Goal: Task Accomplishment & Management: Complete application form

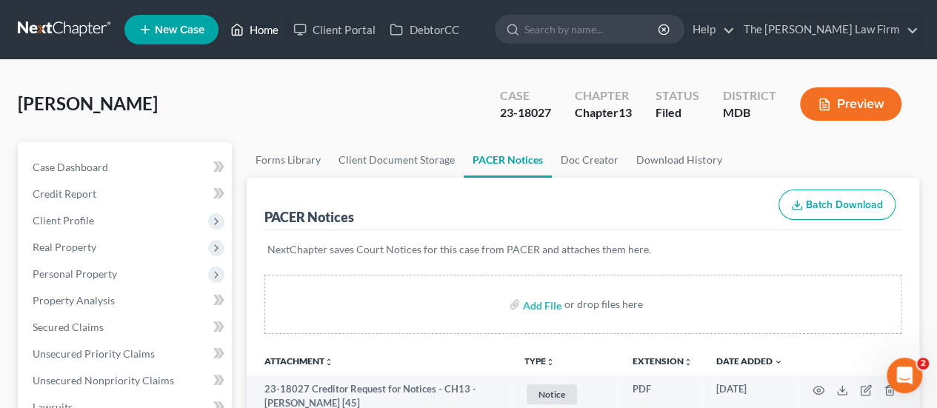
click at [270, 33] on link "Home" at bounding box center [254, 29] width 63 height 27
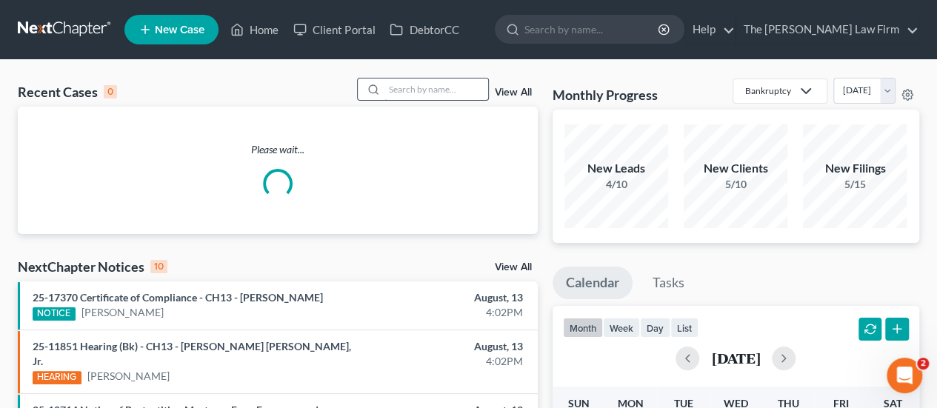
click at [434, 87] on input "search" at bounding box center [436, 88] width 104 height 21
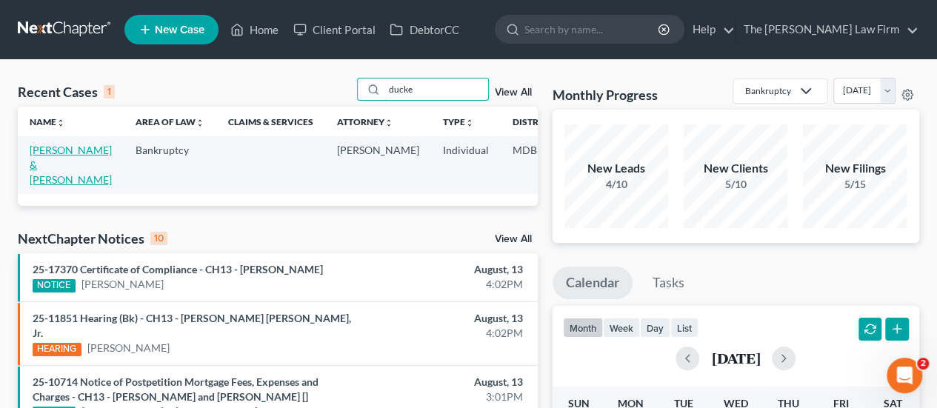
type input "ducke"
click at [50, 152] on link "[PERSON_NAME] & [PERSON_NAME]" at bounding box center [71, 165] width 82 height 42
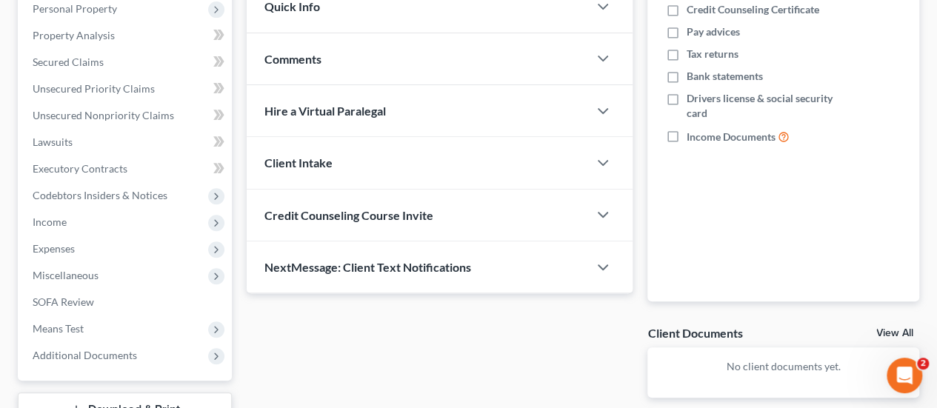
scroll to position [266, 0]
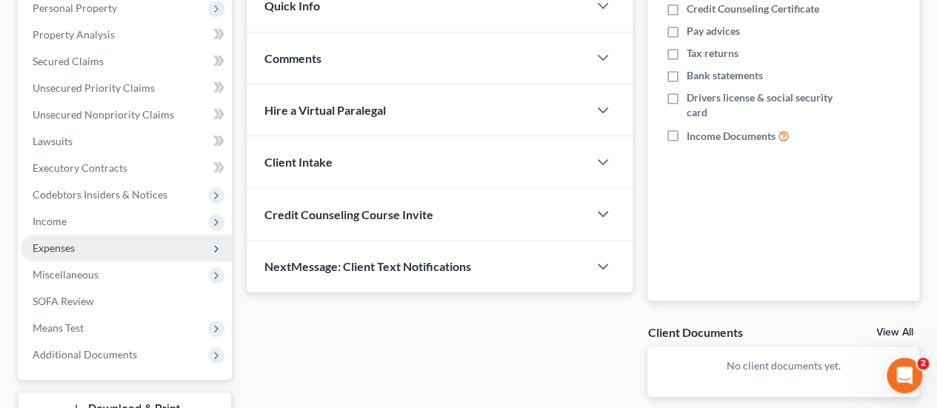
click at [56, 251] on span "Expenses" at bounding box center [54, 247] width 42 height 13
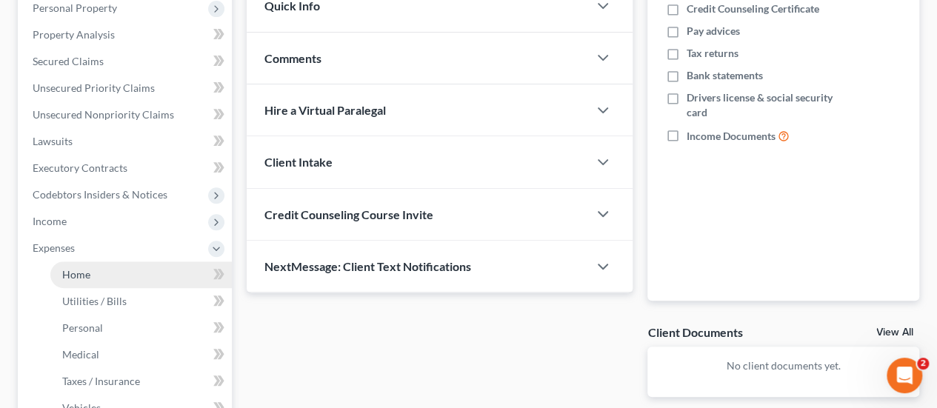
click at [92, 273] on link "Home" at bounding box center [140, 274] width 181 height 27
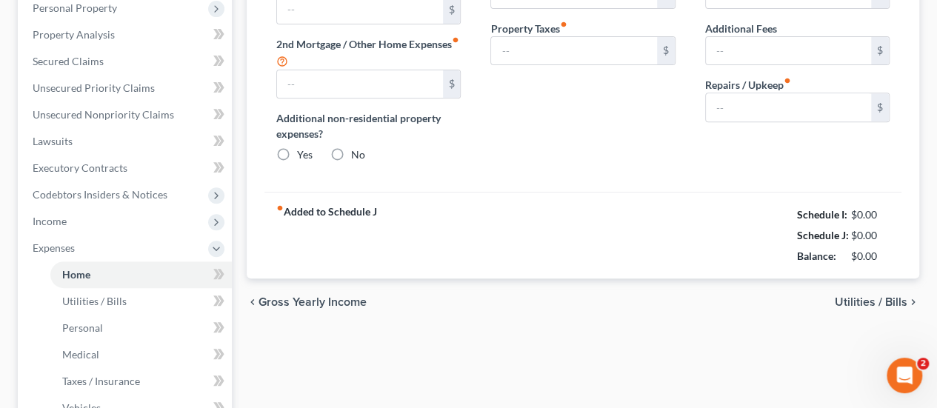
type input "3,393.21"
type input "0.00"
radio input "true"
type input "0.00"
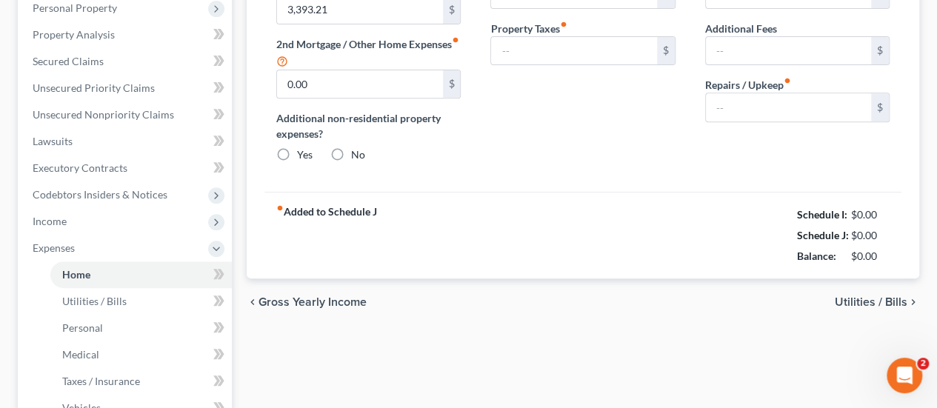
type input "60.00"
type input "0.00"
type input "200.00"
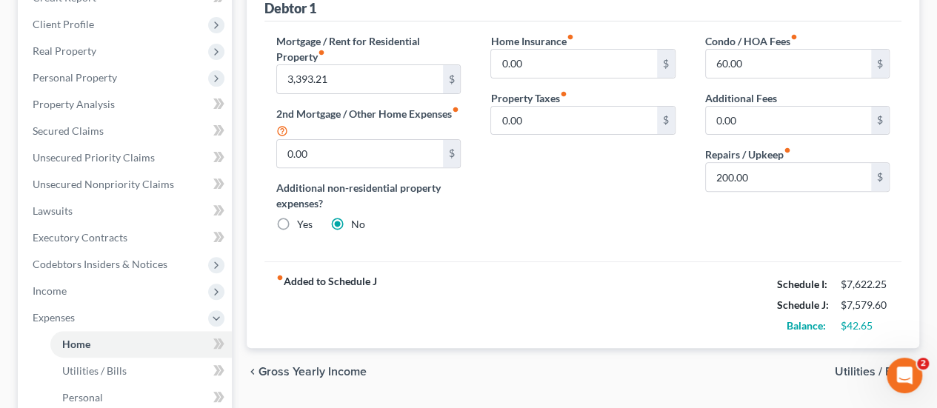
scroll to position [196, 0]
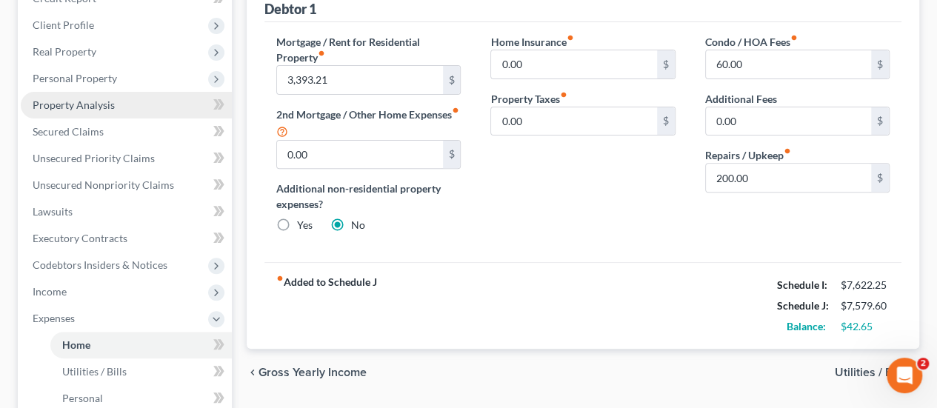
click at [88, 103] on span "Property Analysis" at bounding box center [74, 104] width 82 height 13
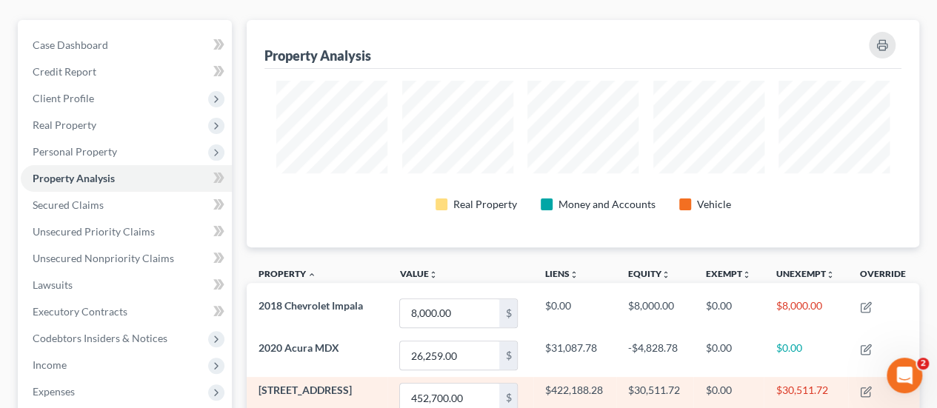
scroll to position [118, 0]
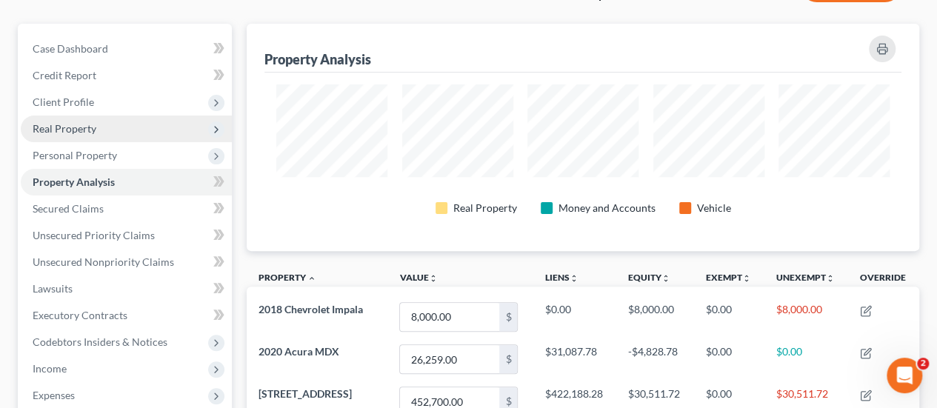
click at [80, 131] on span "Real Property" at bounding box center [65, 128] width 64 height 13
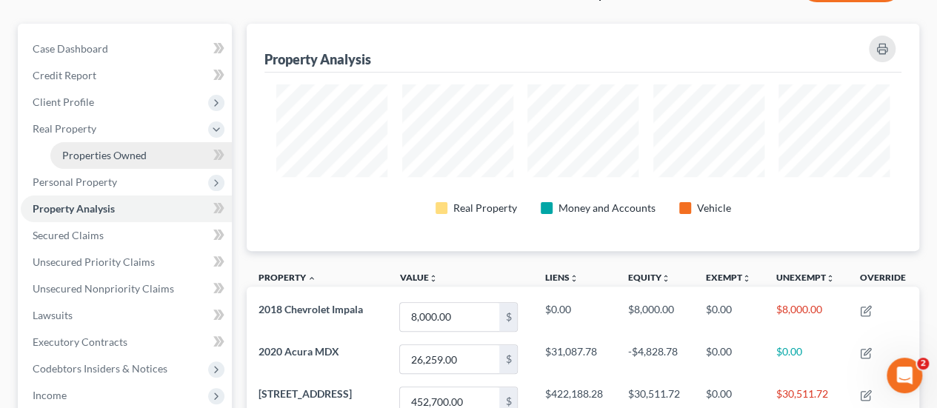
click at [98, 149] on span "Properties Owned" at bounding box center [104, 155] width 84 height 13
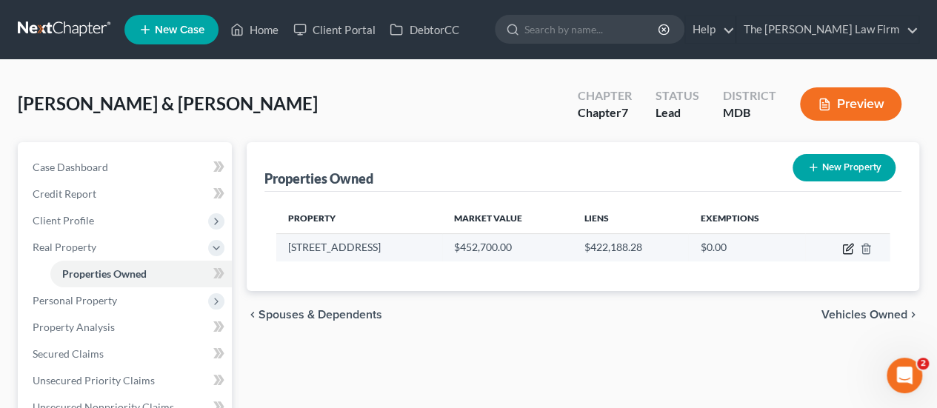
click at [847, 245] on icon "button" at bounding box center [848, 249] width 12 height 12
select select "21"
select select "4"
select select "0"
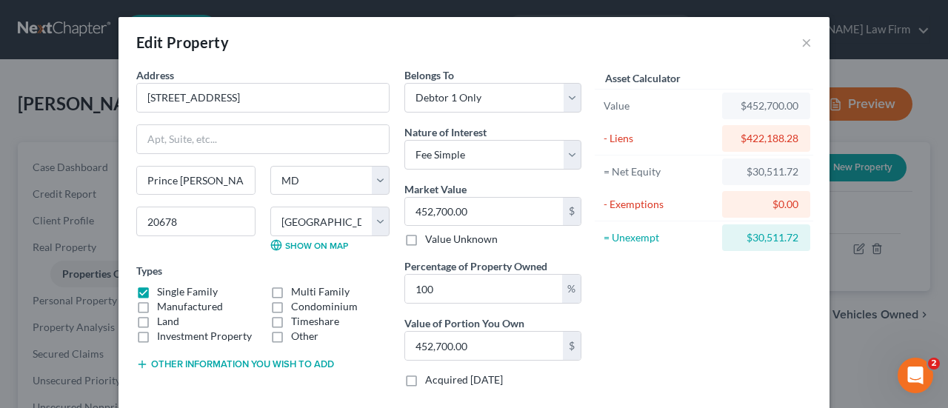
scroll to position [122, 0]
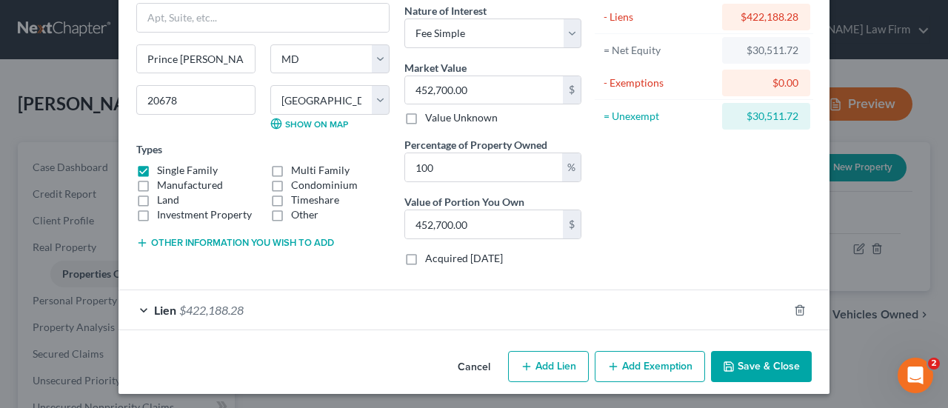
click at [198, 305] on span "$422,188.28" at bounding box center [211, 310] width 64 height 14
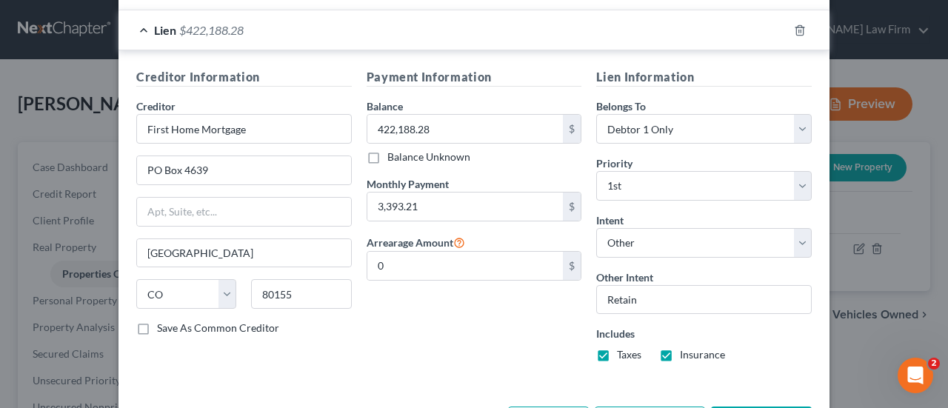
scroll to position [456, 0]
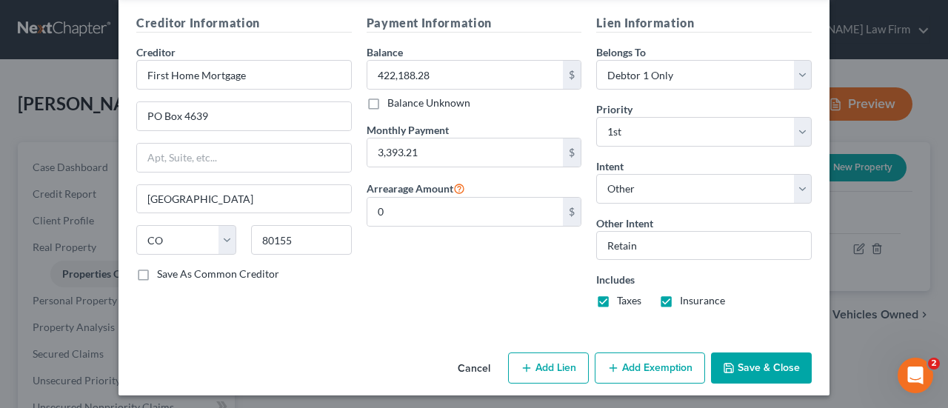
click at [655, 362] on button "Add Exemption" at bounding box center [650, 367] width 110 height 31
select select "2"
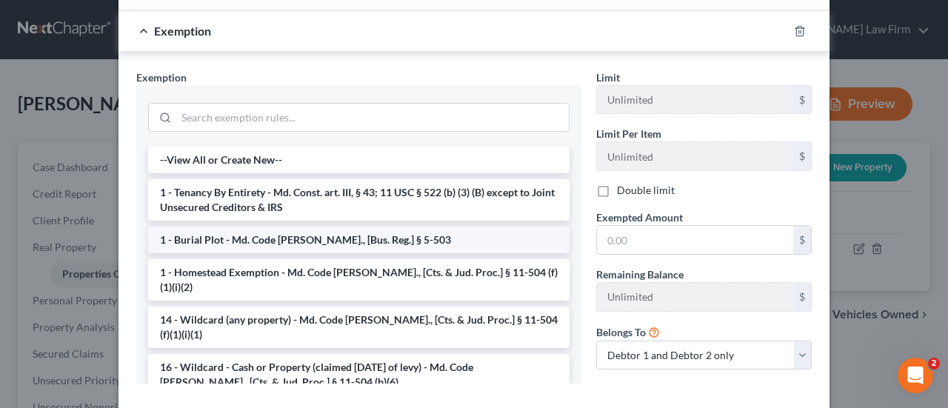
scroll to position [781, 0]
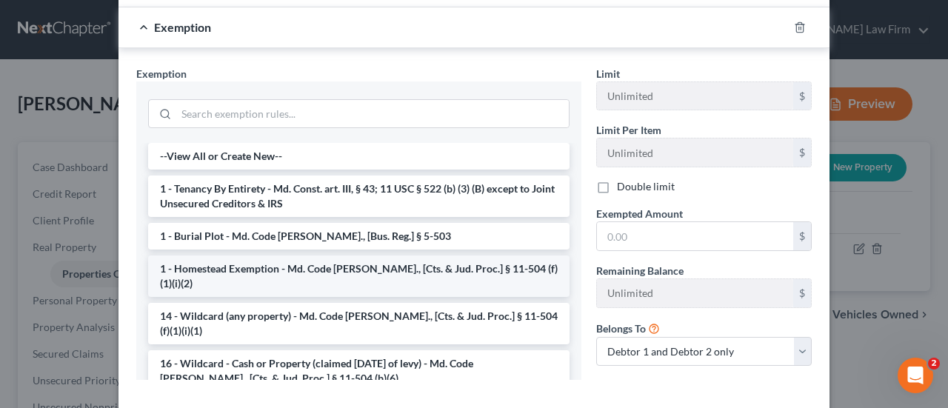
click at [226, 262] on li "1 - Homestead Exemption - Md. Code [PERSON_NAME]., [Cts. & Jud. Proc.] § 11-504…" at bounding box center [358, 275] width 421 height 41
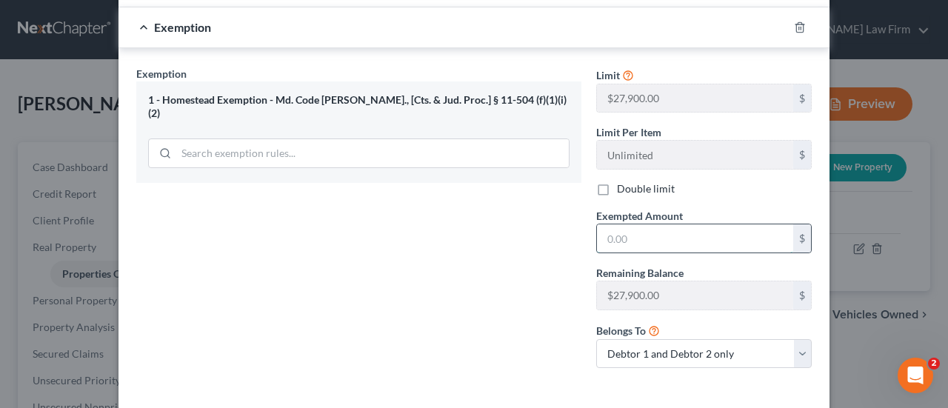
click at [615, 239] on input "text" at bounding box center [695, 238] width 196 height 28
type input "27,900"
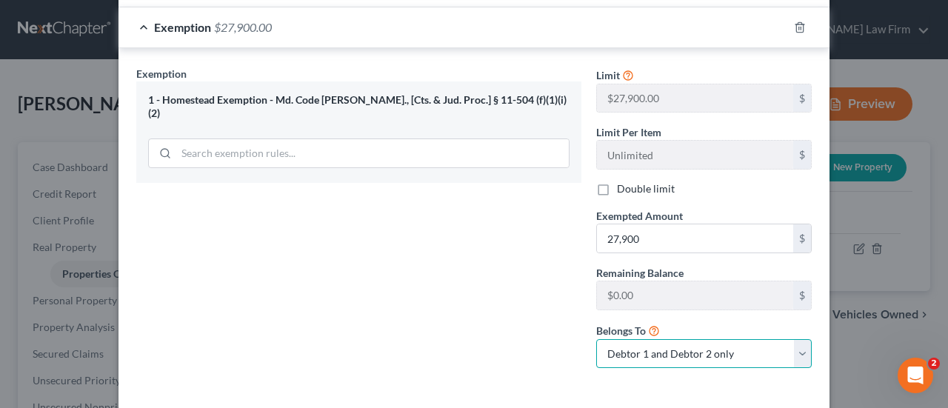
click at [740, 347] on select "Debtor 1 only Debtor 2 only Debtor 1 and Debtor 2 only" at bounding box center [703, 354] width 215 height 30
select select "0"
click at [596, 339] on select "Debtor 1 only Debtor 2 only Debtor 1 and Debtor 2 only" at bounding box center [703, 354] width 215 height 30
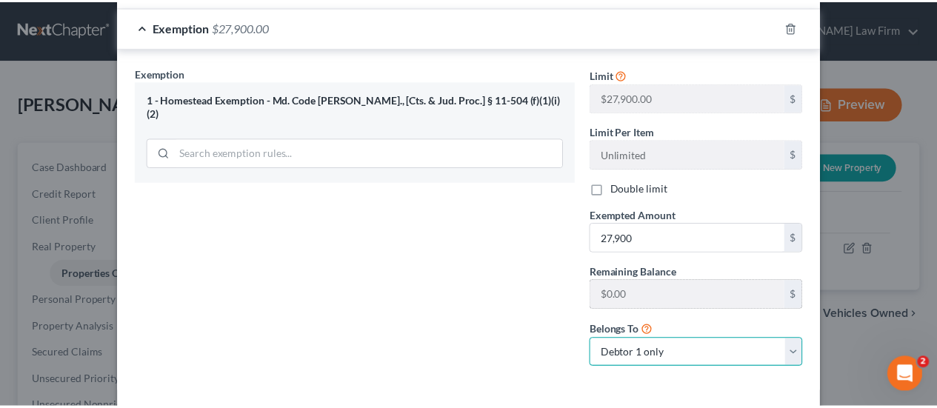
scroll to position [838, 0]
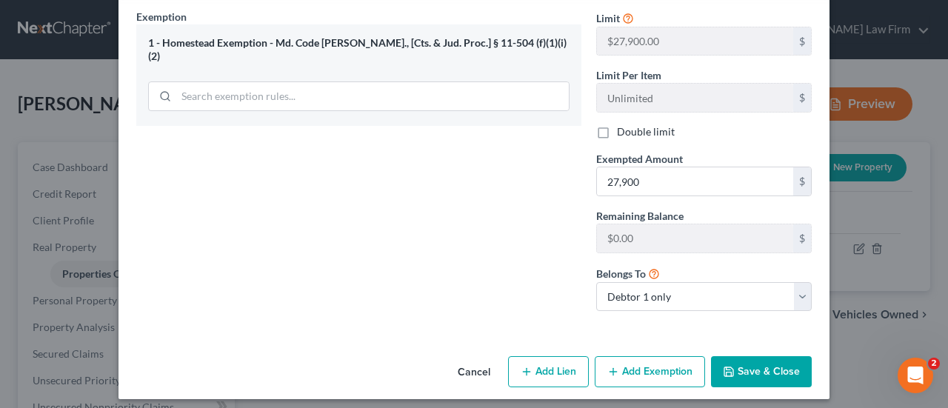
click at [746, 361] on button "Save & Close" at bounding box center [761, 371] width 101 height 31
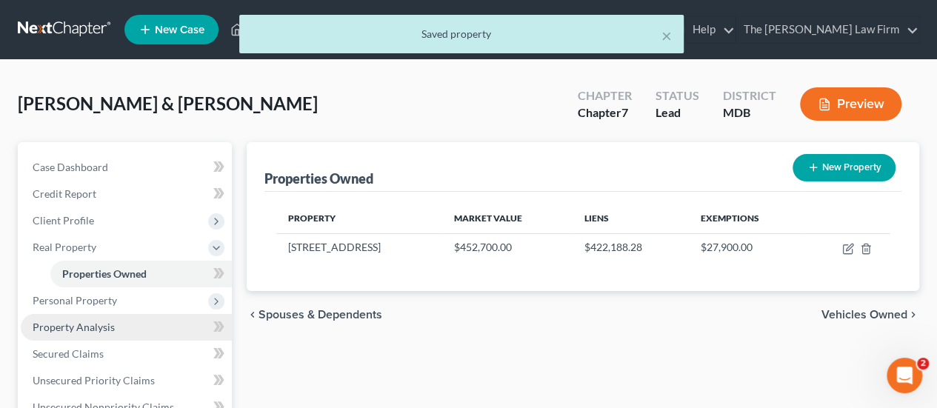
click at [92, 323] on span "Property Analysis" at bounding box center [74, 327] width 82 height 13
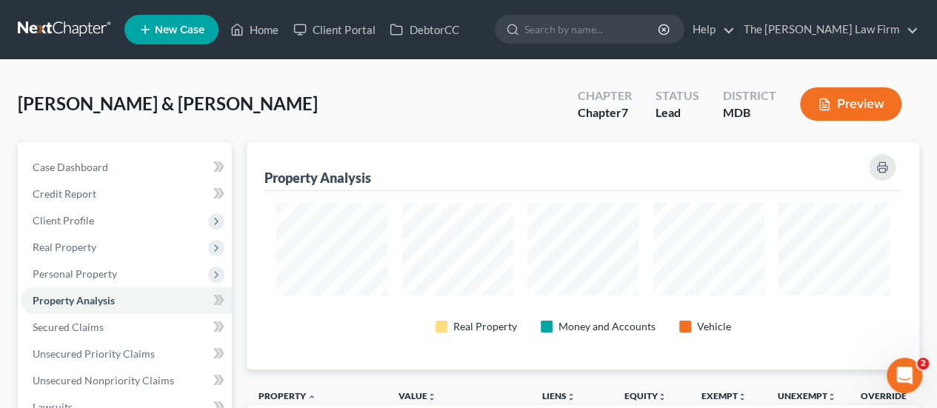
scroll to position [227, 672]
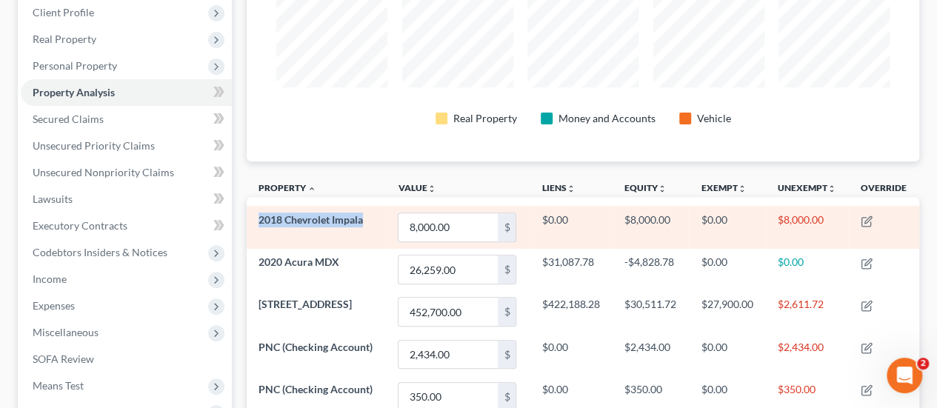
drag, startPoint x: 368, startPoint y: 221, endPoint x: 259, endPoint y: 223, distance: 108.9
click at [259, 223] on td "2018 Chevrolet Impala" at bounding box center [316, 227] width 139 height 42
copy span "2018 Chevrolet Impala"
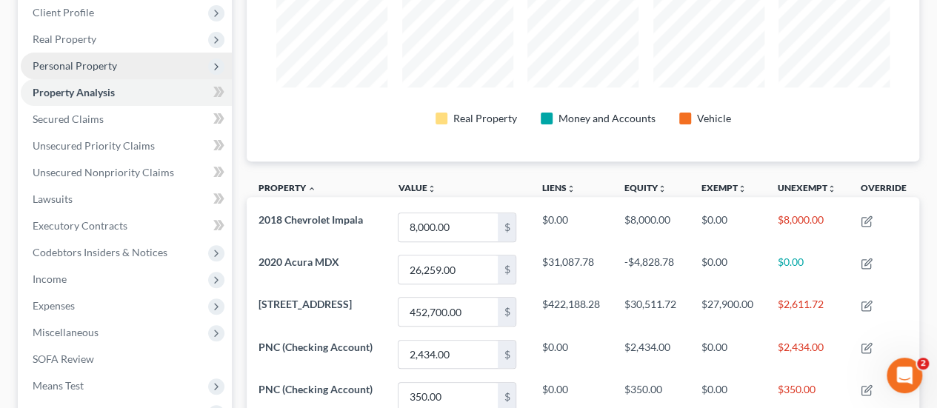
click at [86, 65] on span "Personal Property" at bounding box center [75, 65] width 84 height 13
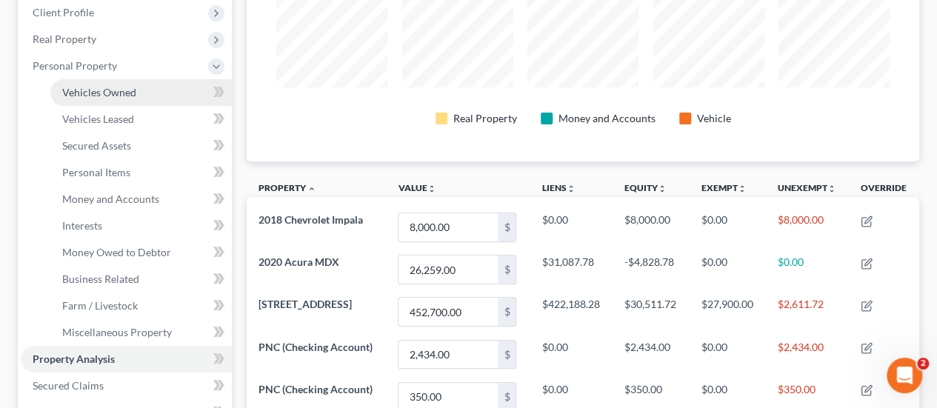
click at [118, 93] on span "Vehicles Owned" at bounding box center [99, 92] width 74 height 13
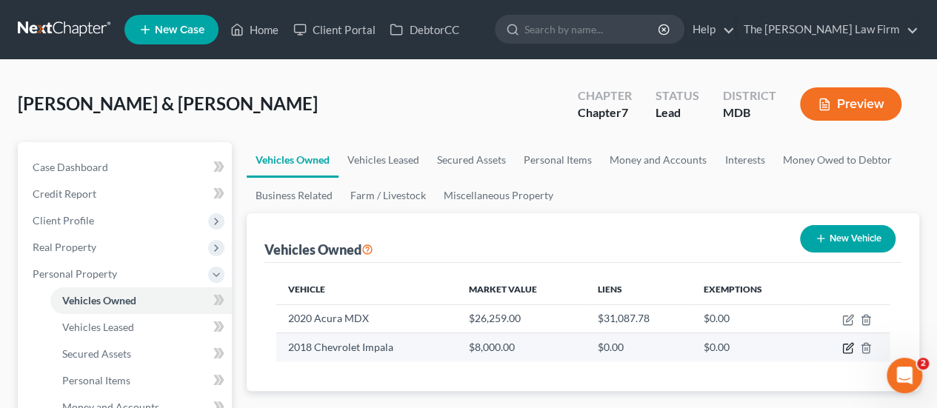
click at [849, 350] on icon "button" at bounding box center [848, 348] width 12 height 12
select select "0"
select select "8"
select select "3"
select select "2"
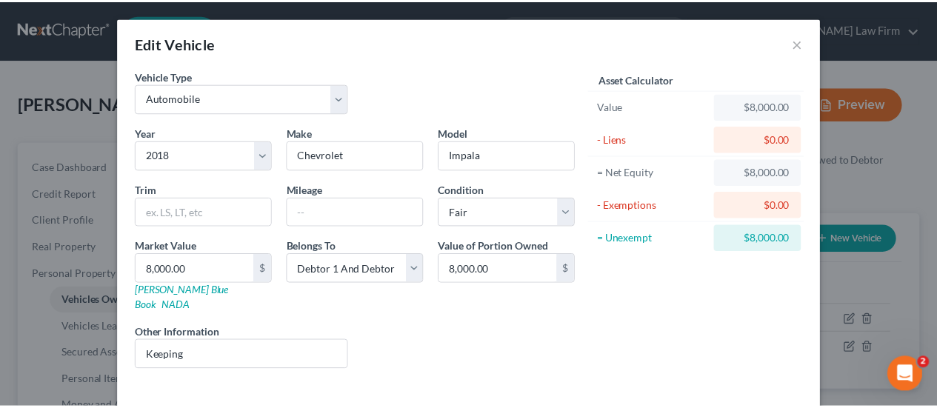
scroll to position [49, 0]
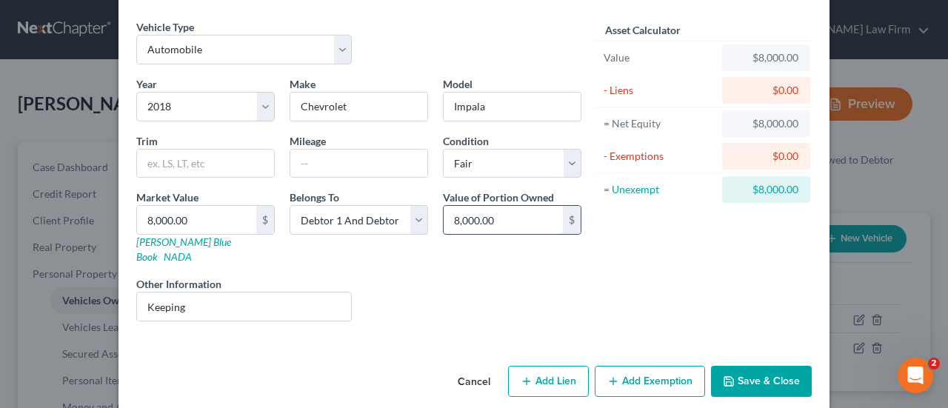
click at [501, 216] on input "8,000.00" at bounding box center [503, 220] width 119 height 28
type input "4,000"
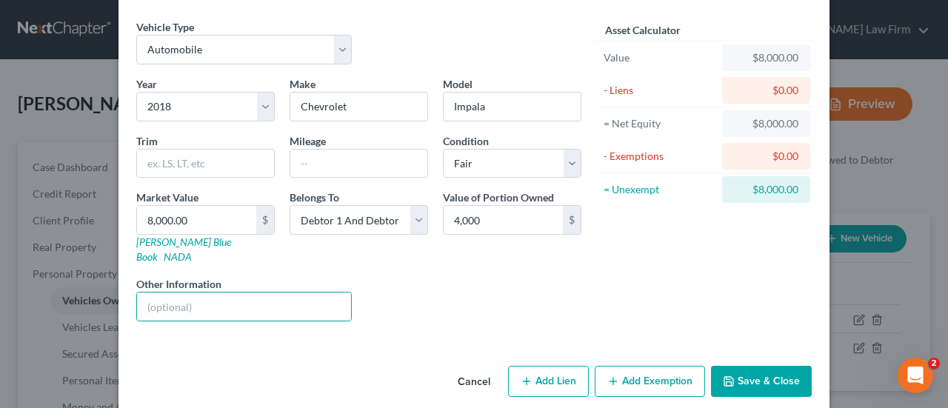
click at [733, 366] on button "Save & Close" at bounding box center [761, 381] width 101 height 31
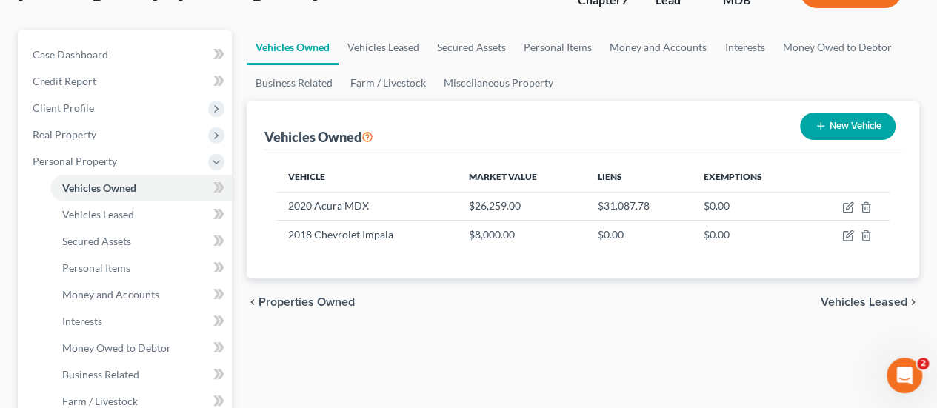
scroll to position [0, 0]
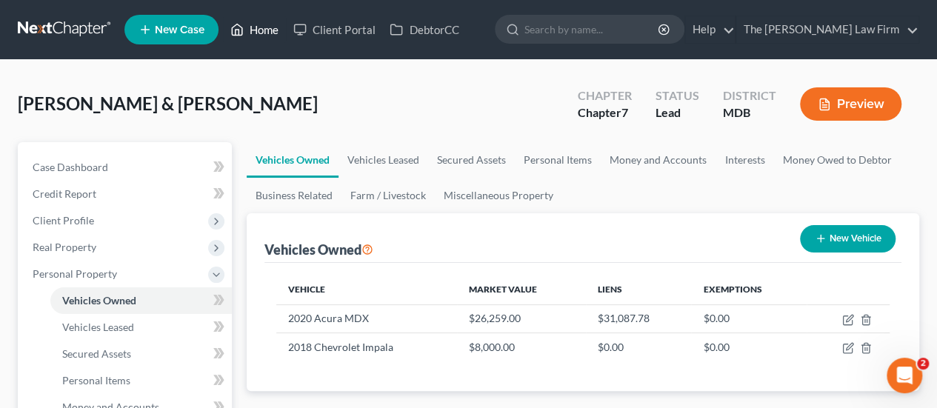
click at [259, 33] on link "Home" at bounding box center [254, 29] width 63 height 27
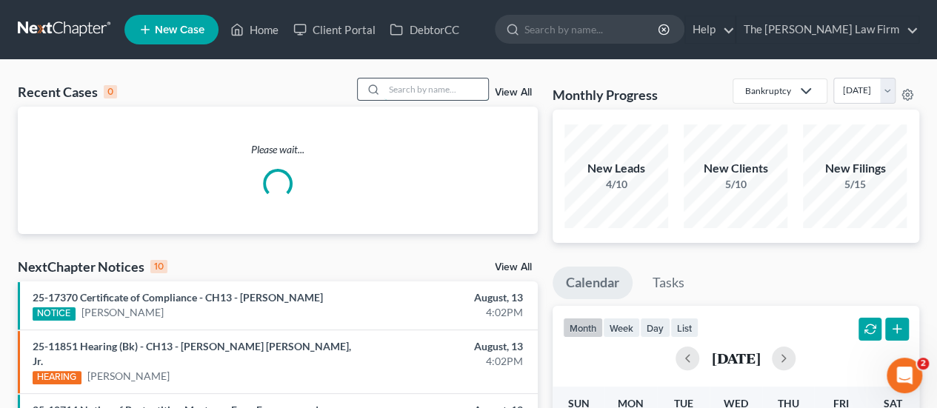
click at [431, 90] on input "search" at bounding box center [436, 88] width 104 height 21
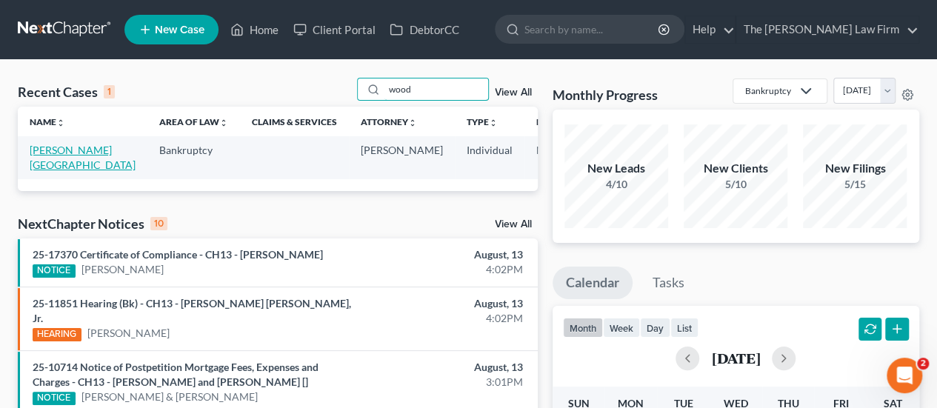
type input "wood"
click at [39, 168] on link "[PERSON_NAME][GEOGRAPHIC_DATA]" at bounding box center [83, 157] width 106 height 27
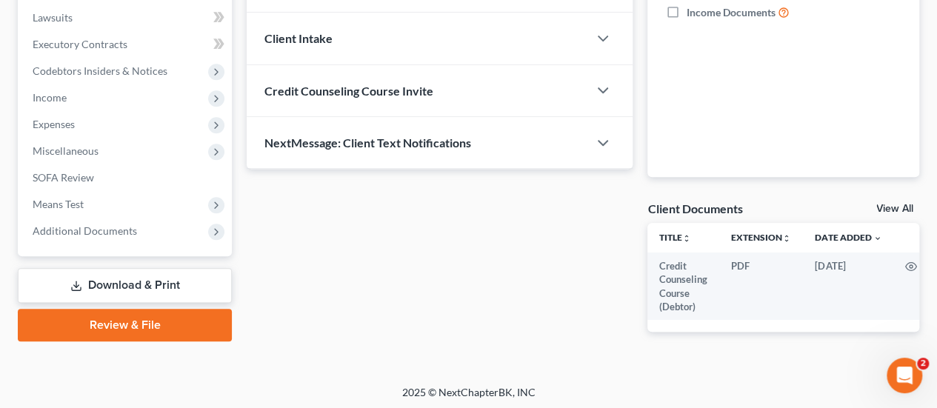
scroll to position [404, 0]
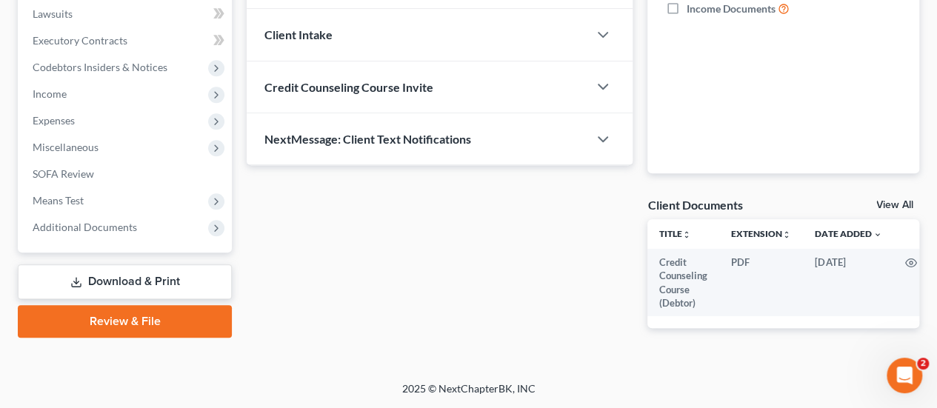
click at [130, 265] on link "Download & Print" at bounding box center [125, 281] width 214 height 35
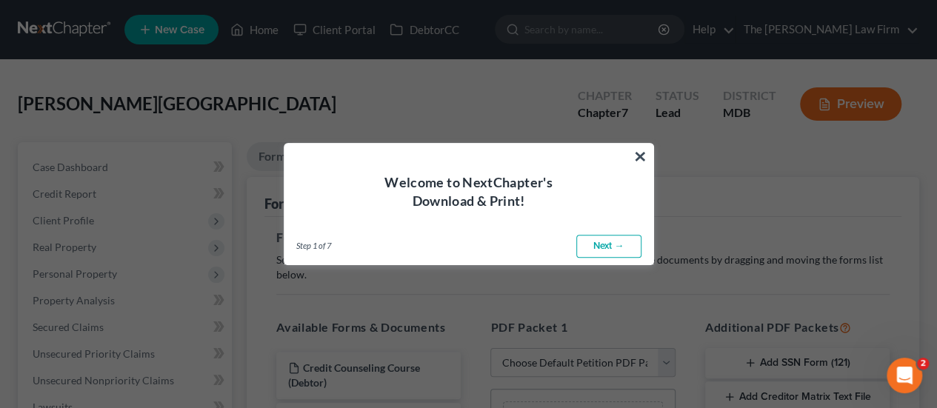
click at [609, 246] on link "Next →" at bounding box center [608, 247] width 65 height 24
select select "0"
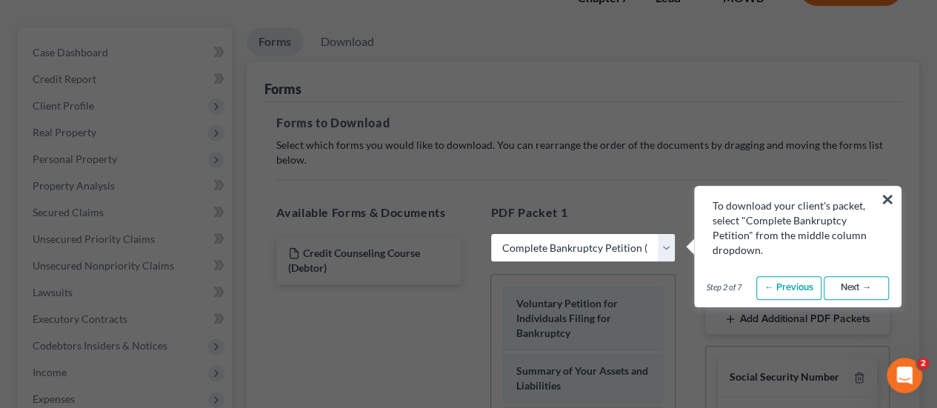
scroll to position [116, 0]
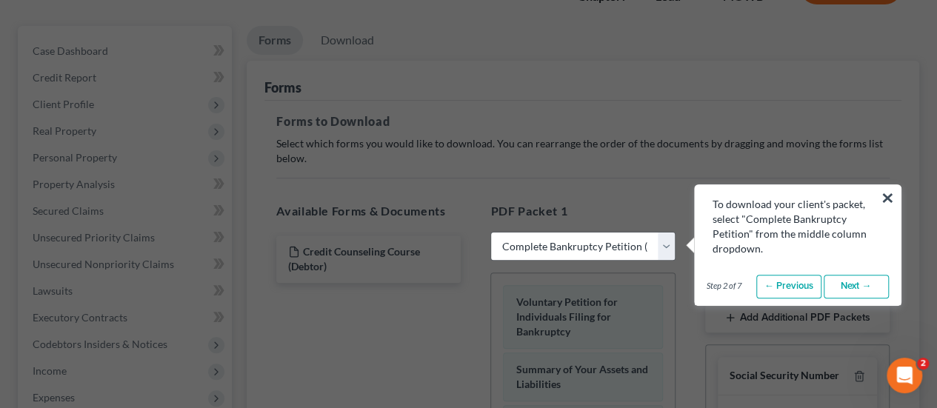
click at [850, 282] on link "Next →" at bounding box center [855, 287] width 65 height 24
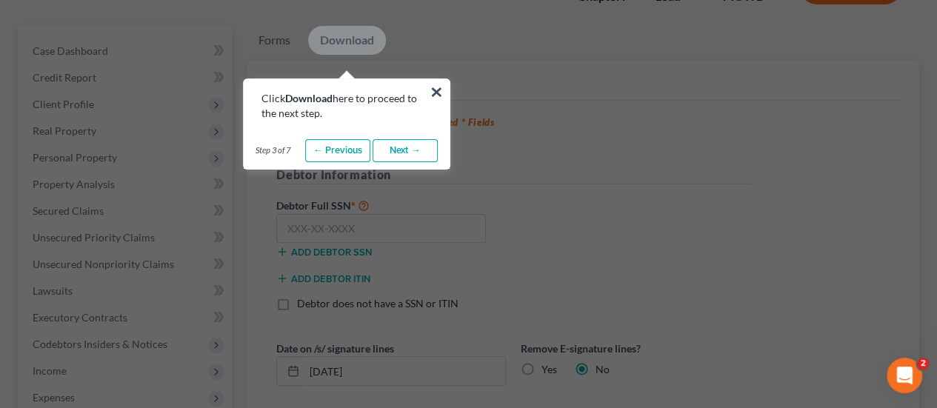
click at [404, 147] on link "Next →" at bounding box center [404, 151] width 65 height 24
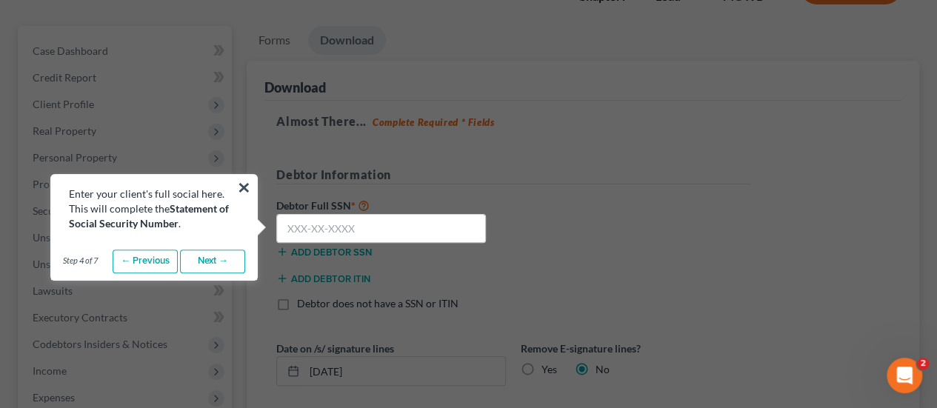
click at [205, 265] on link "Next →" at bounding box center [212, 262] width 65 height 24
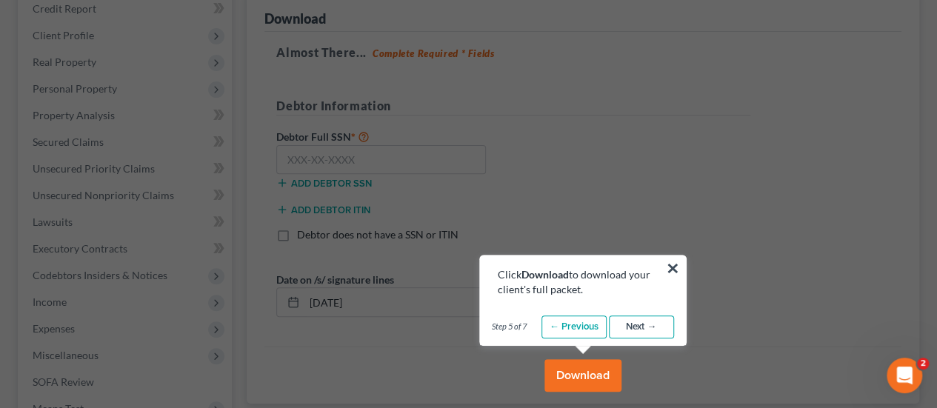
scroll to position [189, 0]
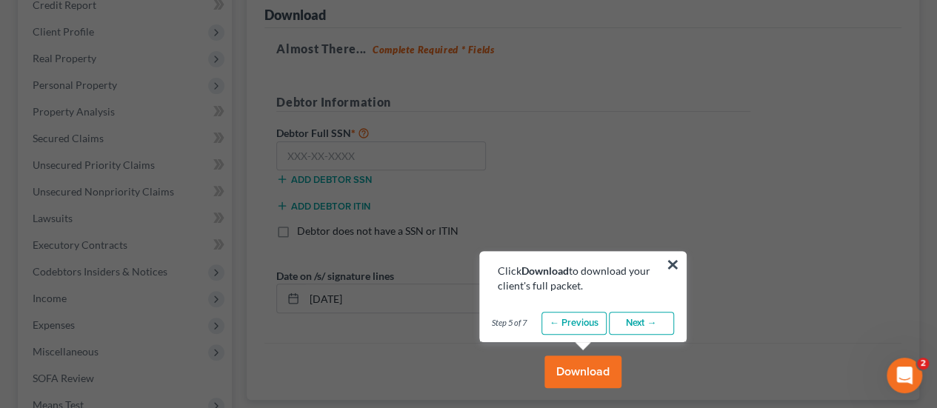
click at [644, 324] on link "Next →" at bounding box center [641, 324] width 65 height 24
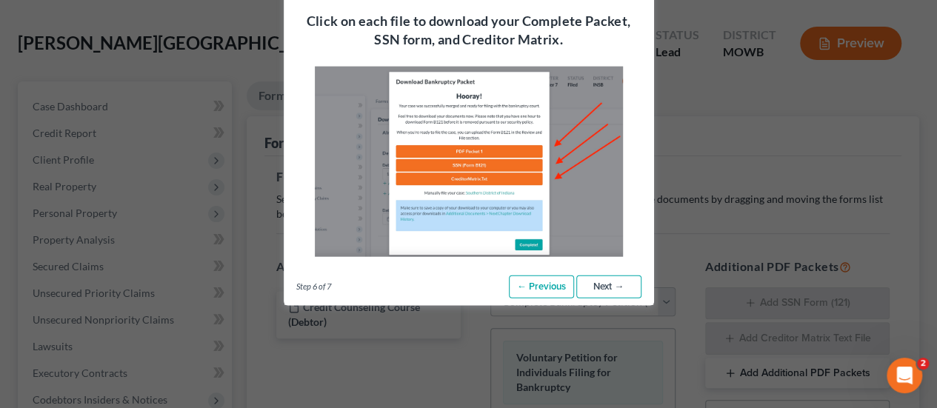
scroll to position [60, 0]
click at [604, 286] on link "Next →" at bounding box center [608, 287] width 65 height 24
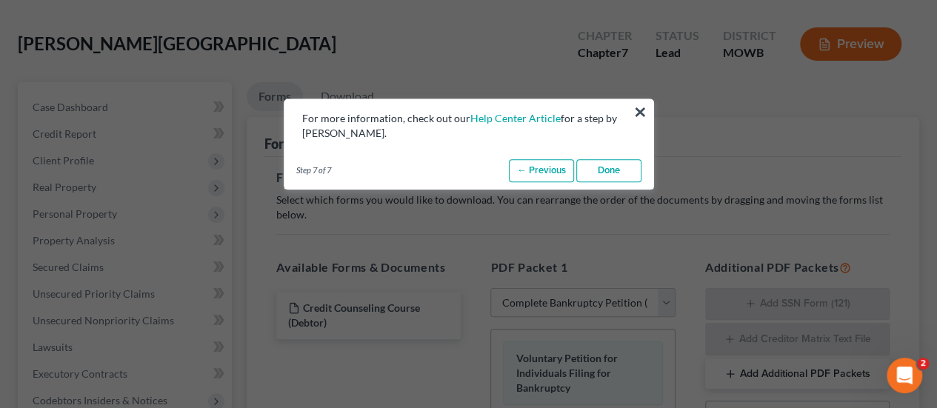
click at [615, 169] on link "Done" at bounding box center [608, 171] width 65 height 24
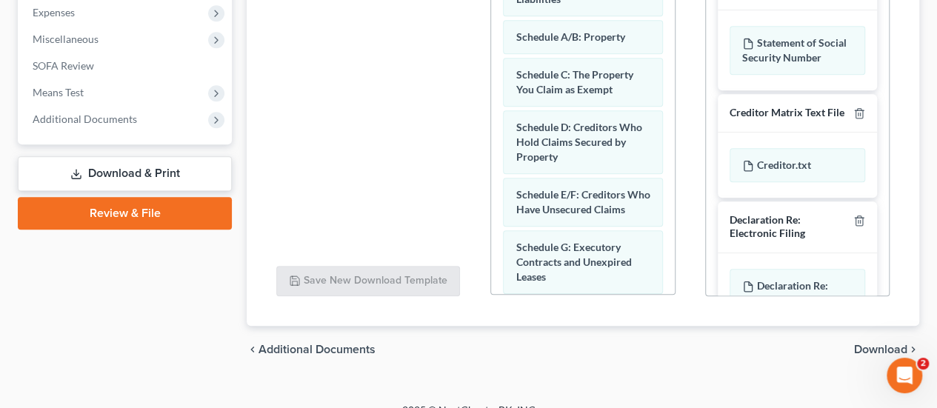
scroll to position [521, 0]
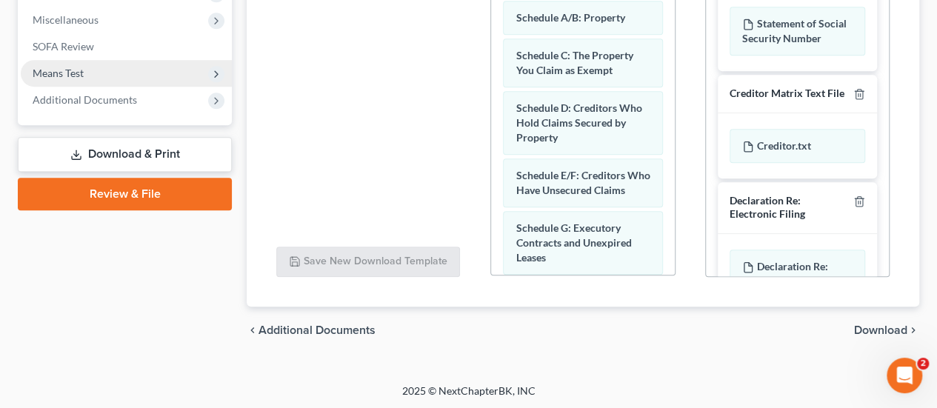
click at [76, 72] on span "Means Test" at bounding box center [58, 73] width 51 height 13
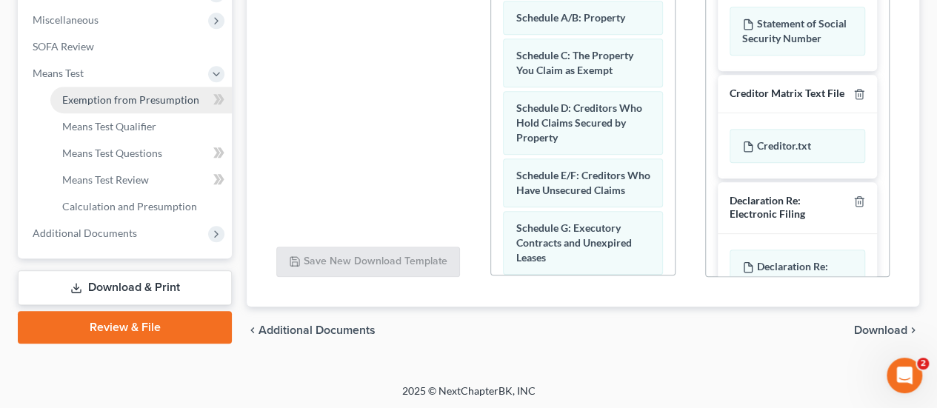
click at [76, 101] on span "Exemption from Presumption" at bounding box center [130, 99] width 137 height 13
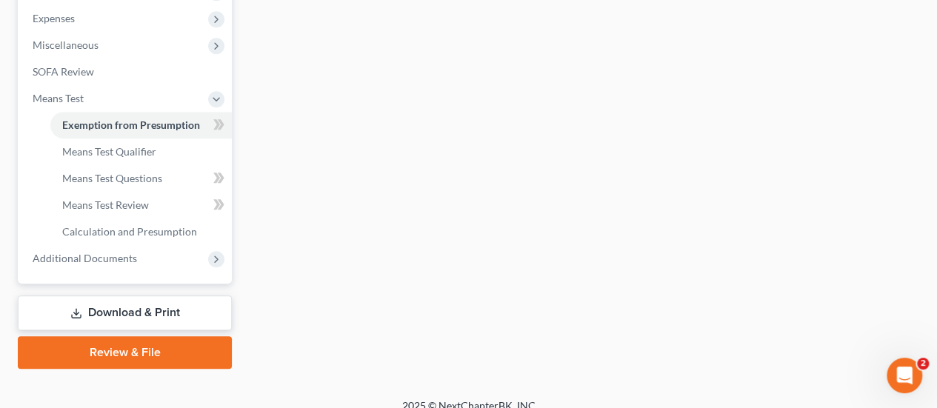
scroll to position [496, 0]
click at [113, 310] on link "Download & Print" at bounding box center [125, 312] width 214 height 35
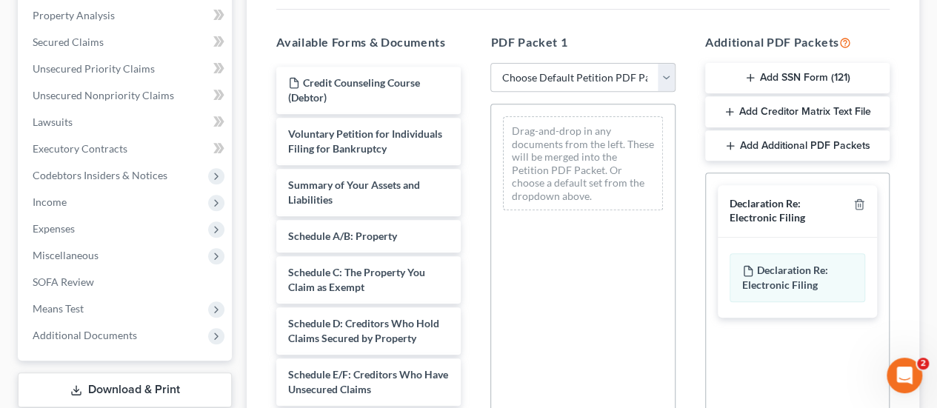
scroll to position [286, 0]
click at [745, 73] on icon "button" at bounding box center [750, 77] width 12 height 12
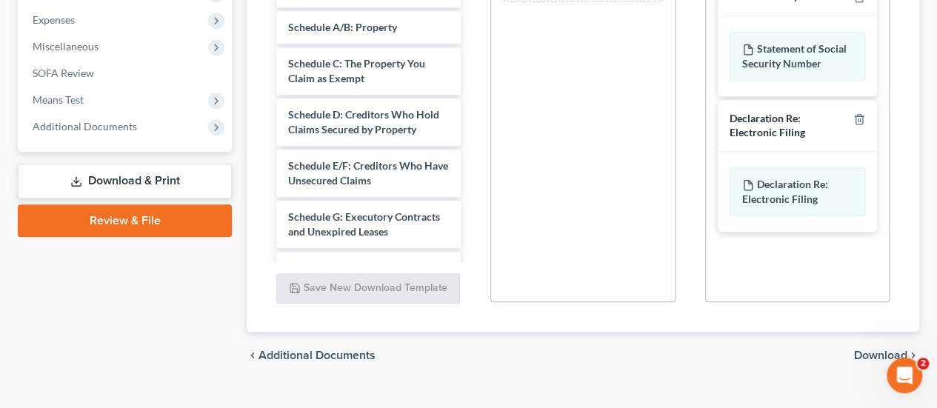
scroll to position [500, 0]
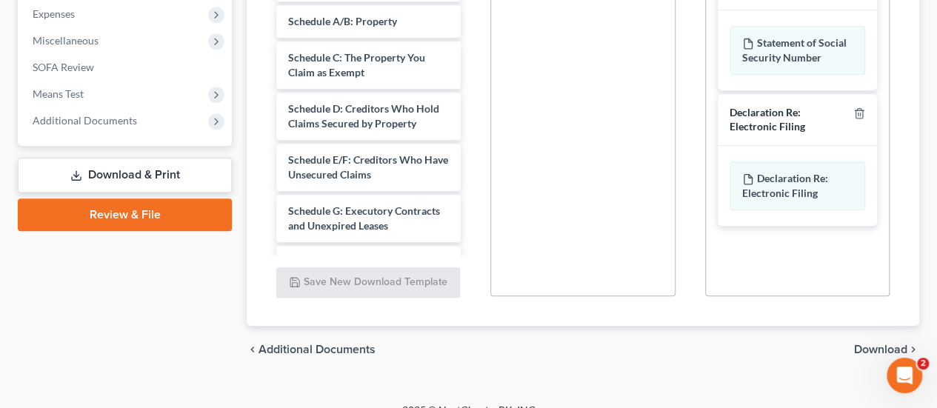
click at [871, 344] on span "Download" at bounding box center [880, 350] width 53 height 12
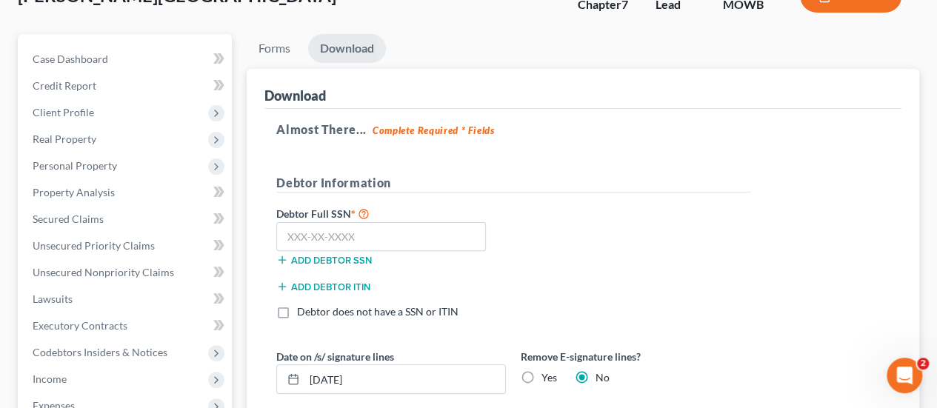
scroll to position [101, 0]
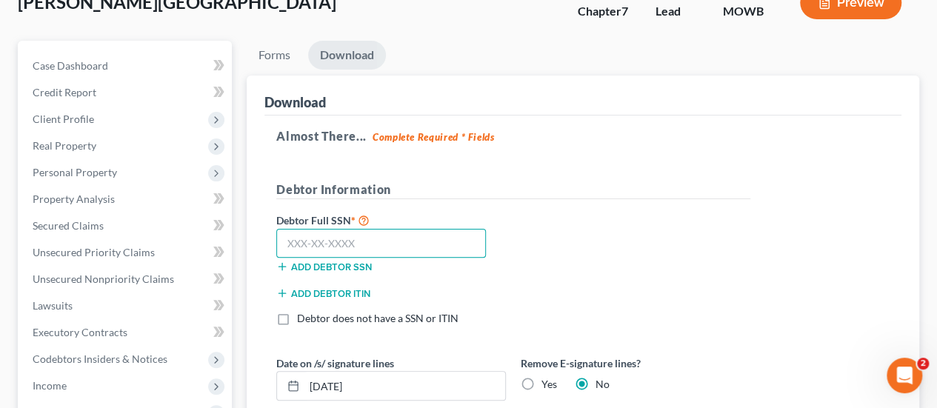
click at [377, 241] on input "text" at bounding box center [381, 244] width 210 height 30
type input "218-11-2039"
click at [637, 227] on div "Debtor Full SSN * 218-11-2039 Add debtor SSN" at bounding box center [513, 248] width 489 height 74
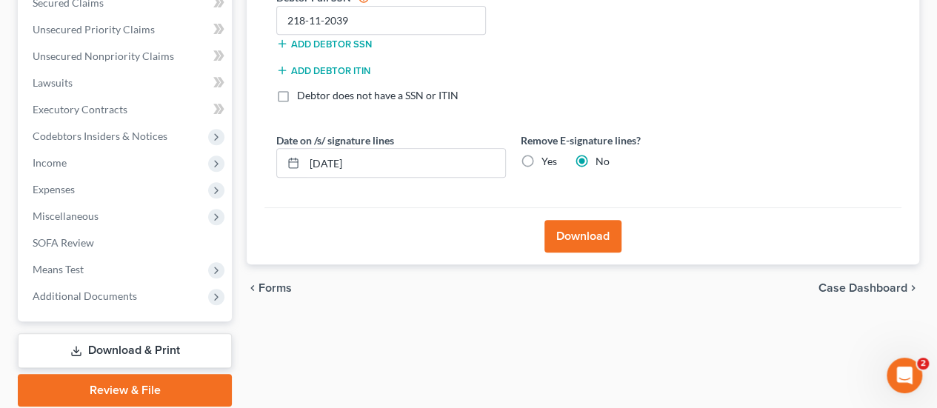
scroll to position [349, 0]
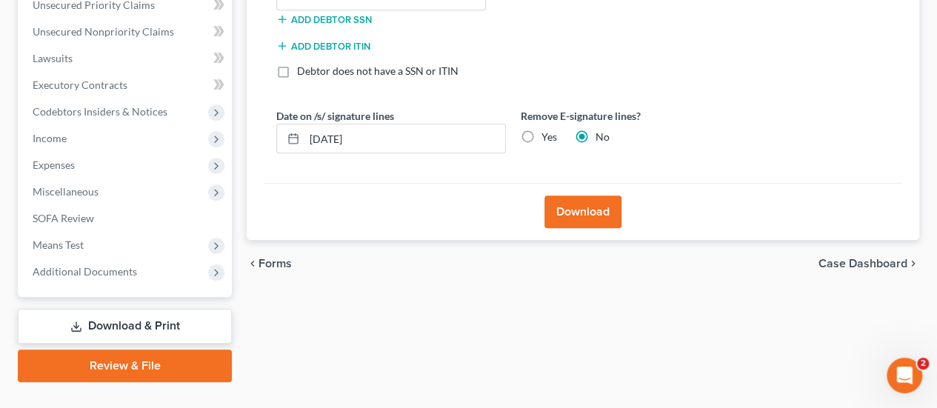
click at [598, 208] on button "Download" at bounding box center [582, 212] width 77 height 33
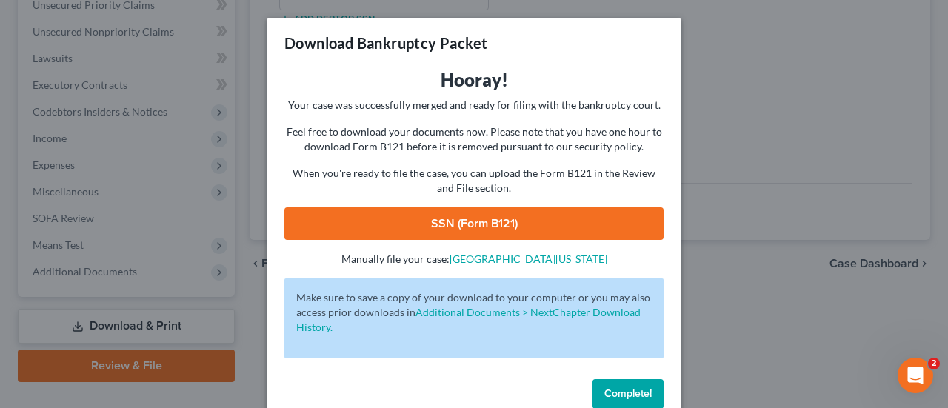
click at [535, 215] on link "SSN (Form B121)" at bounding box center [473, 223] width 379 height 33
click at [616, 392] on span "Complete!" at bounding box center [627, 393] width 47 height 13
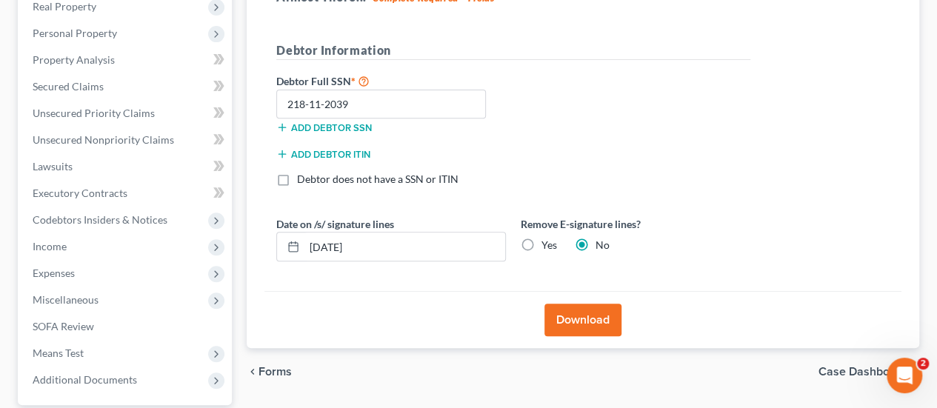
scroll to position [377, 0]
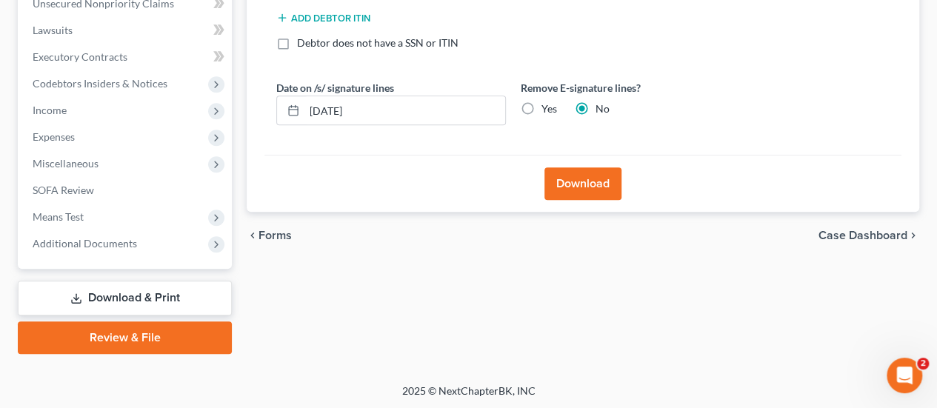
click at [513, 313] on div "Forms Download Forms Forms to Download Select which forms you would like to dow…" at bounding box center [582, 59] width 687 height 589
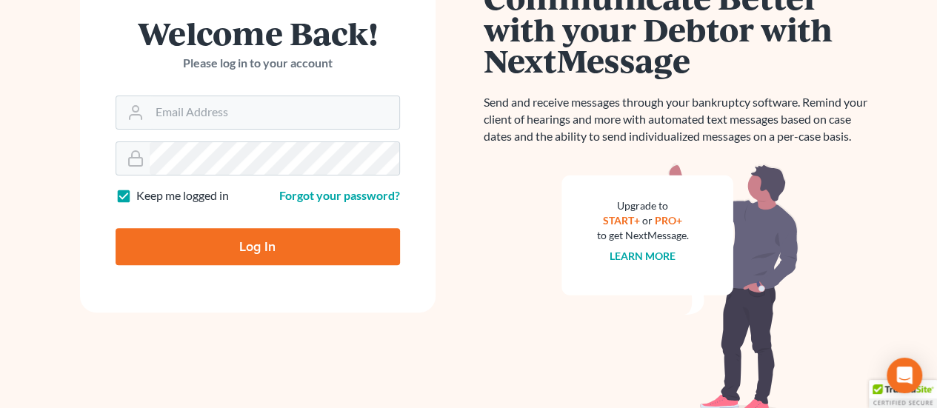
scroll to position [217, 0]
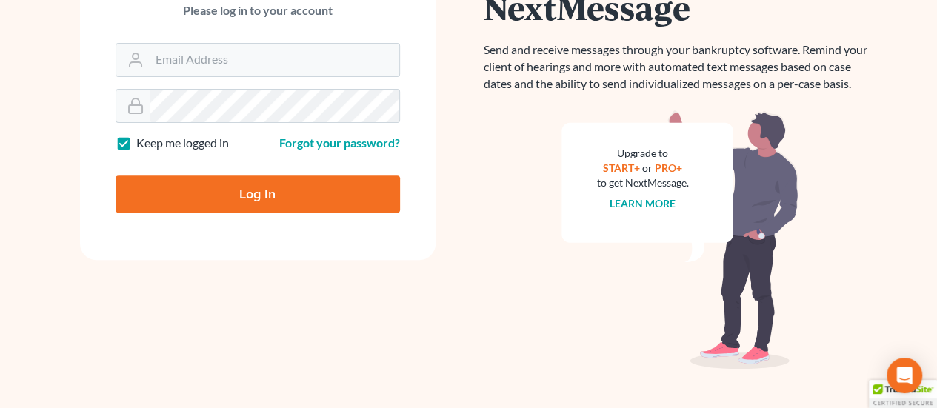
type input "[EMAIL_ADDRESS][DOMAIN_NAME]"
click at [247, 196] on input "Log In" at bounding box center [258, 194] width 284 height 37
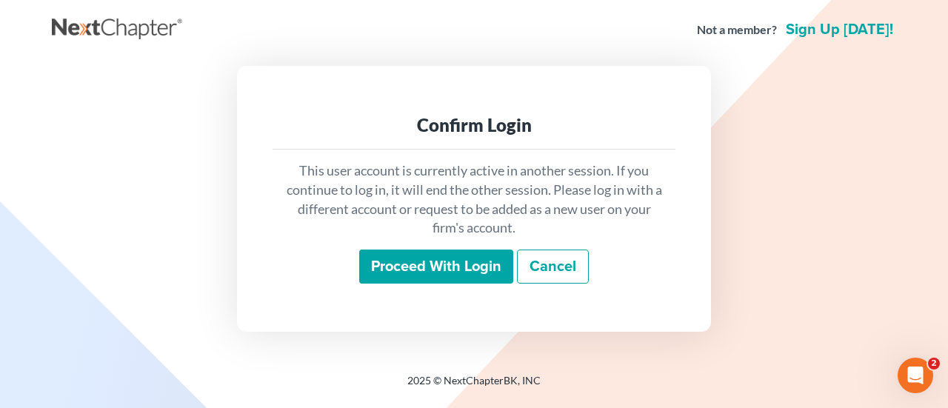
click at [441, 258] on input "Proceed with login" at bounding box center [436, 267] width 154 height 34
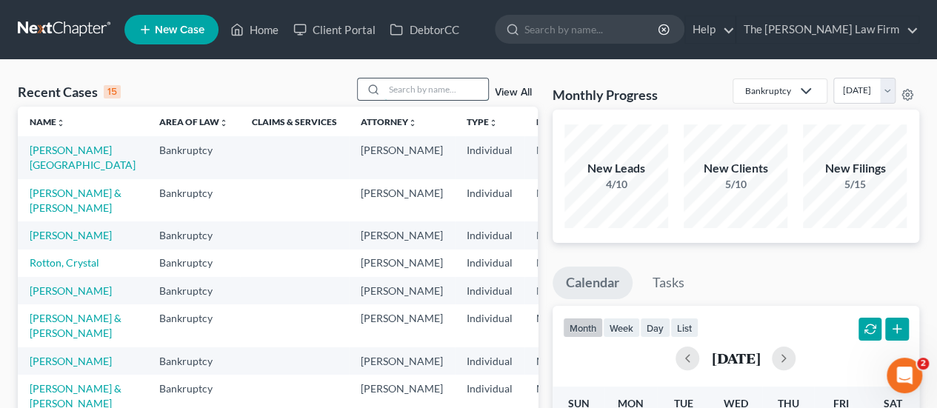
click at [402, 91] on input "search" at bounding box center [436, 88] width 104 height 21
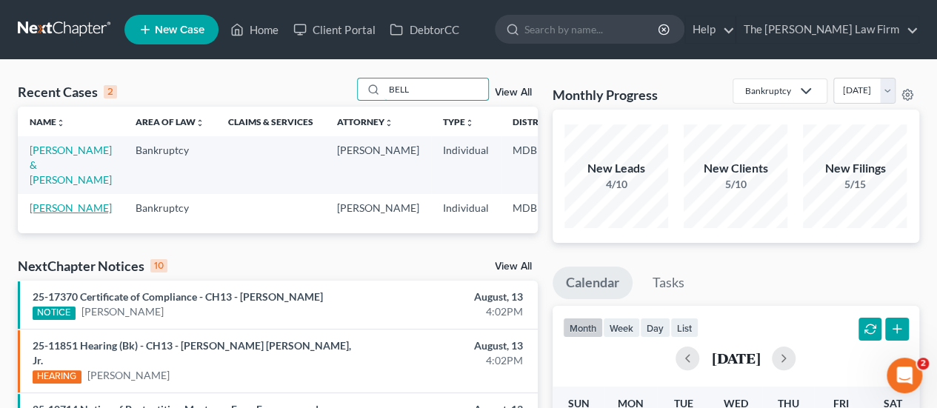
type input "BELL"
click at [34, 214] on link "Bell, Joseph" at bounding box center [71, 207] width 82 height 13
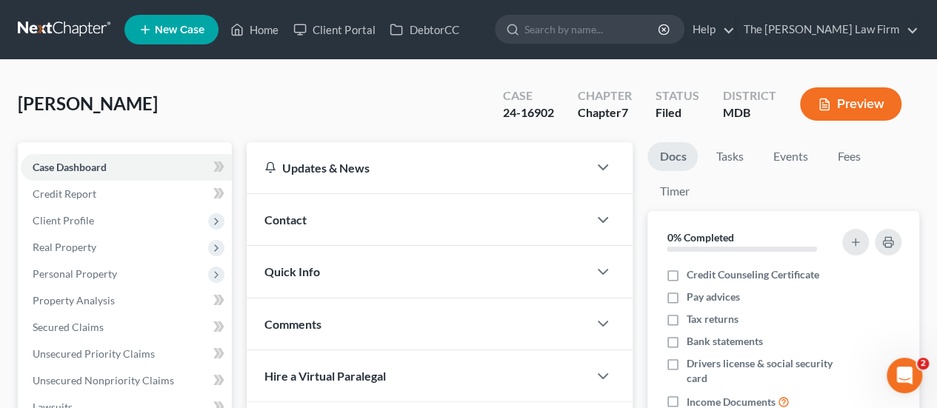
scroll to position [105, 0]
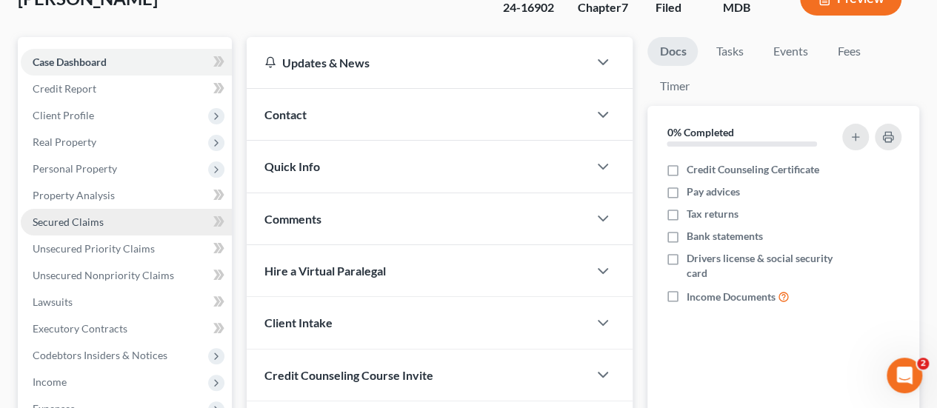
click at [81, 218] on span "Secured Claims" at bounding box center [68, 221] width 71 height 13
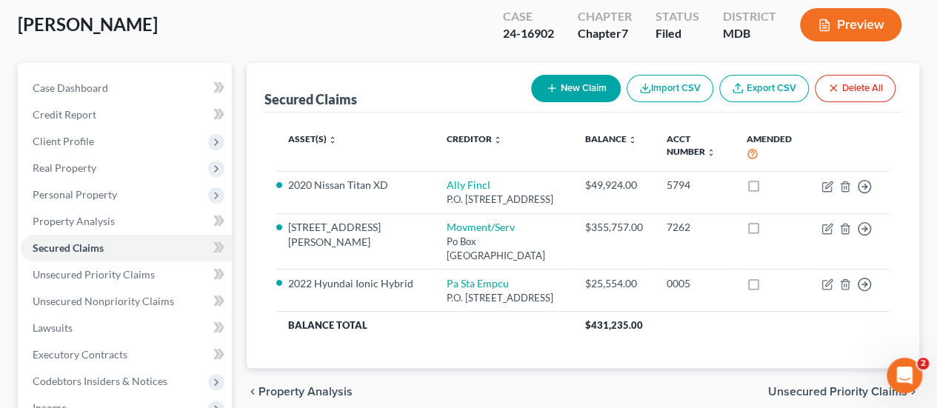
scroll to position [81, 0]
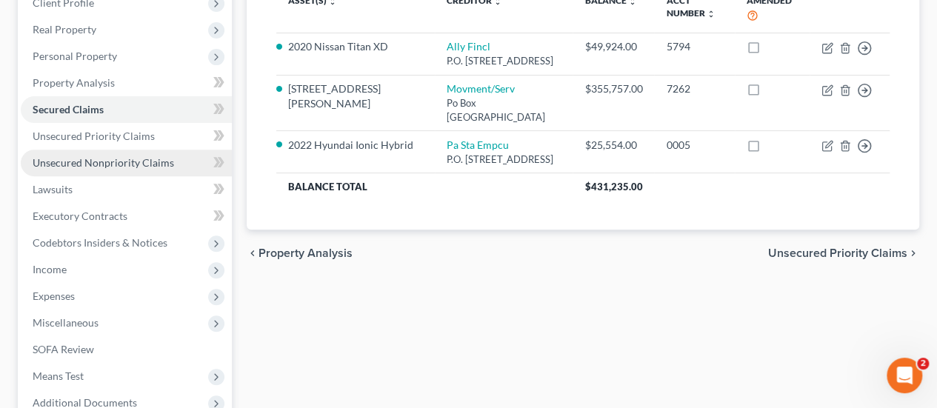
click at [114, 169] on link "Unsecured Nonpriority Claims" at bounding box center [126, 163] width 211 height 27
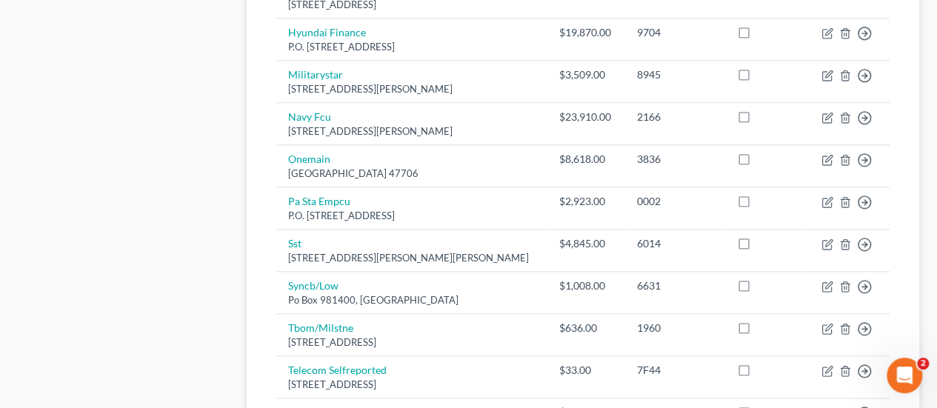
scroll to position [769, 0]
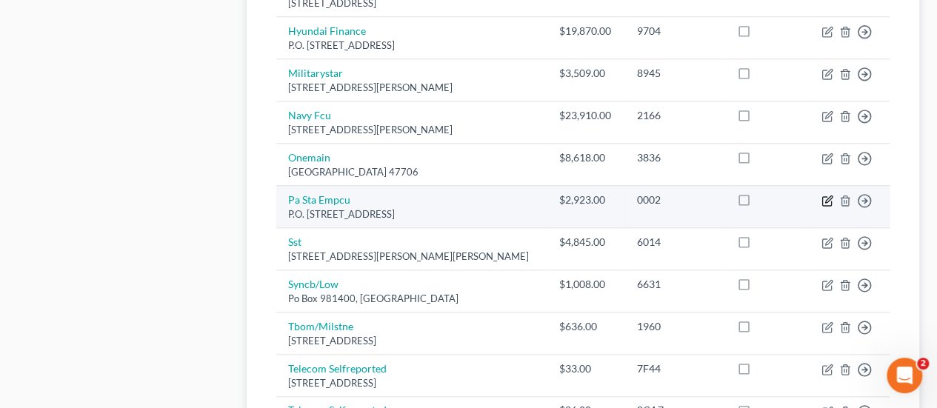
click at [828, 196] on icon "button" at bounding box center [828, 199] width 7 height 7
select select "39"
select select "2"
select select "0"
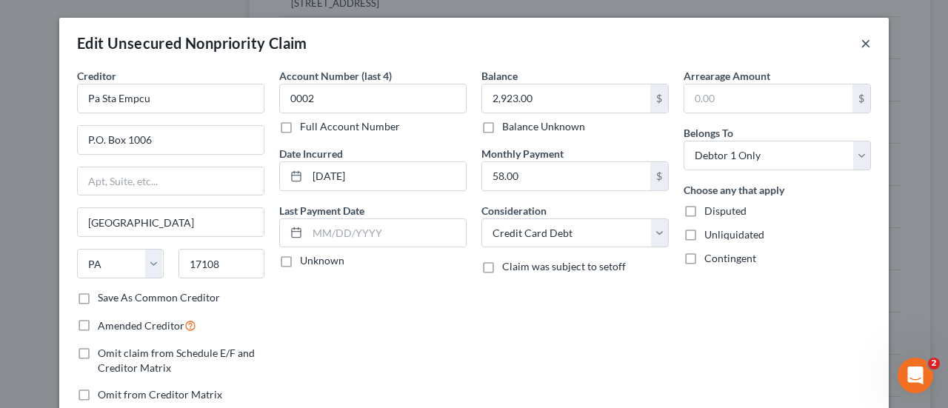
click at [862, 45] on button "×" at bounding box center [866, 43] width 10 height 18
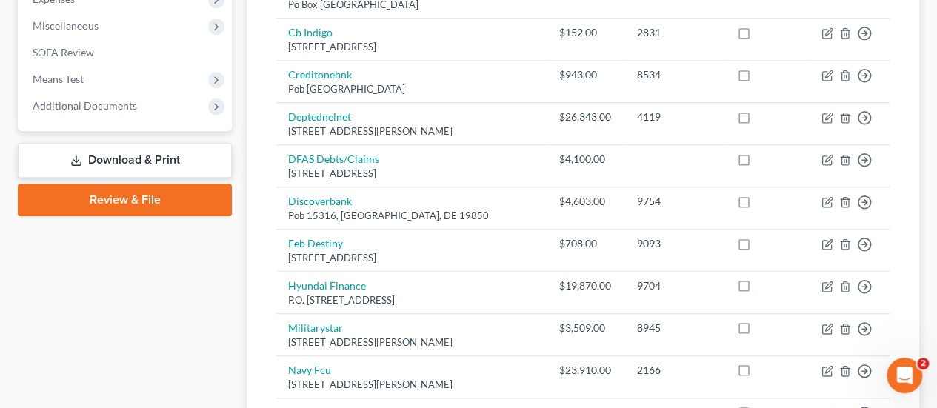
scroll to position [513, 0]
